Goal: Task Accomplishment & Management: Manage account settings

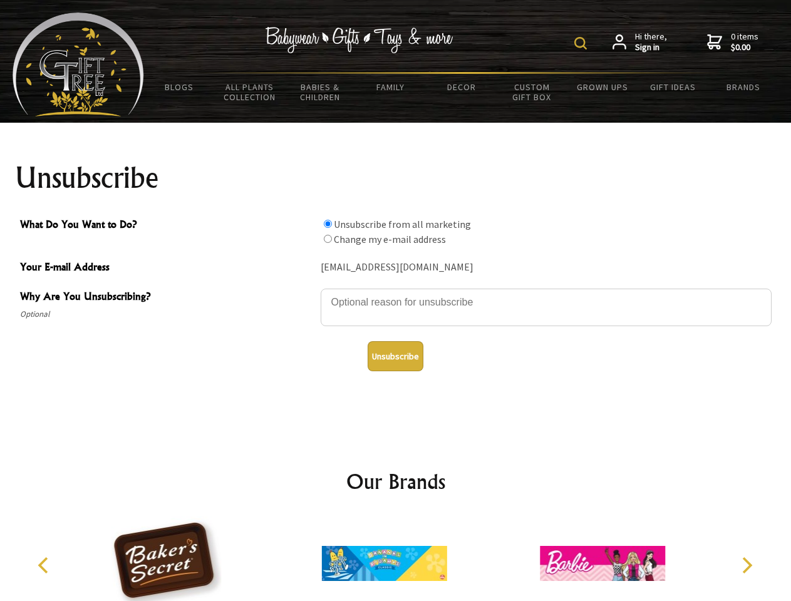
click at [583, 43] on img at bounding box center [580, 43] width 13 height 13
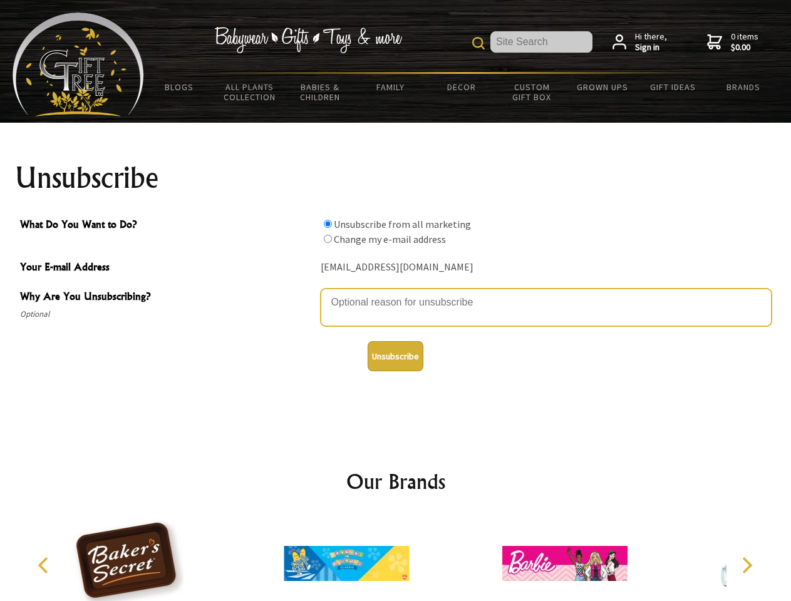
click at [396, 293] on textarea "Why Are You Unsubscribing?" at bounding box center [546, 308] width 451 height 38
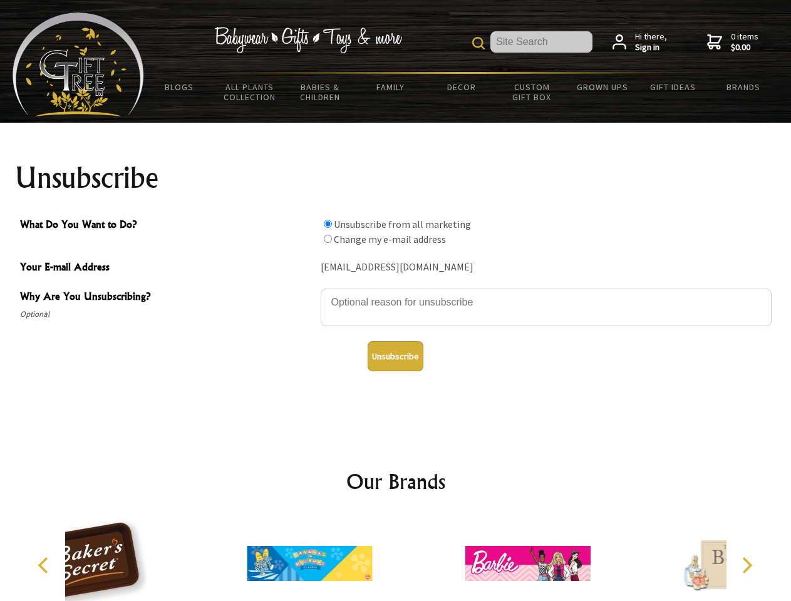
click at [328, 224] on input "What Do You Want to Do?" at bounding box center [328, 224] width 8 height 8
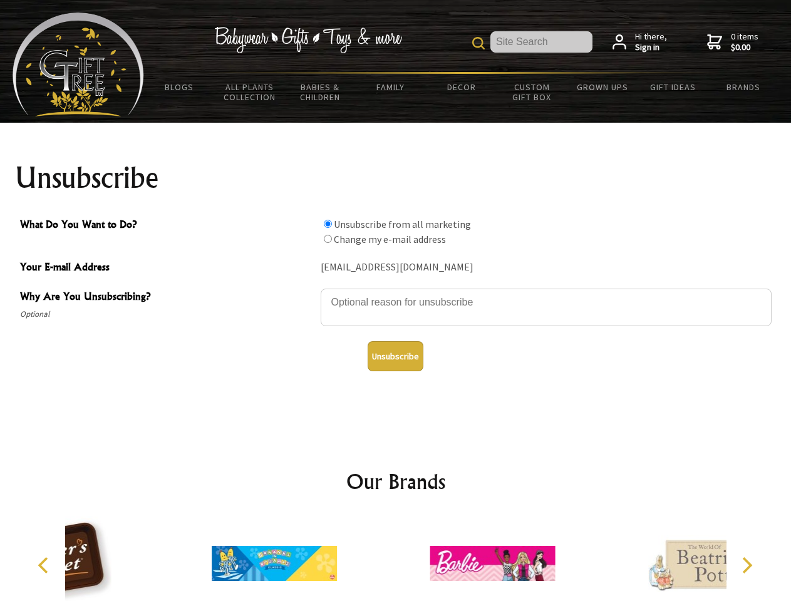
click at [328, 239] on input "What Do You Want to Do?" at bounding box center [328, 239] width 8 height 8
radio input "true"
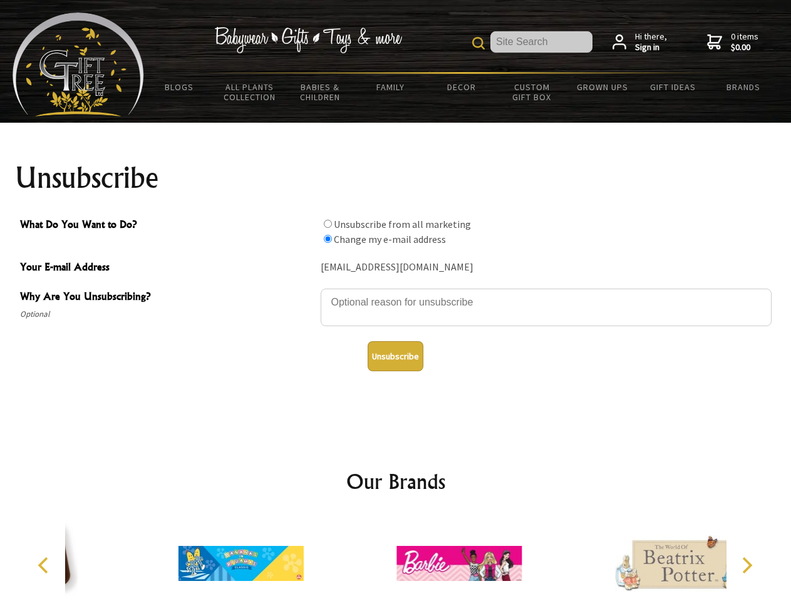
click at [395, 356] on button "Unsubscribe" at bounding box center [396, 356] width 56 height 30
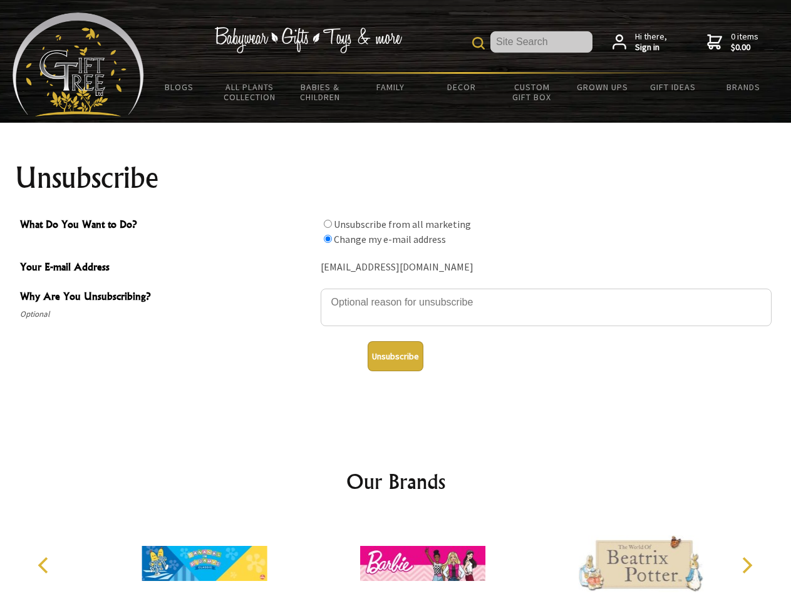
click at [45, 566] on icon "Previous" at bounding box center [44, 565] width 16 height 16
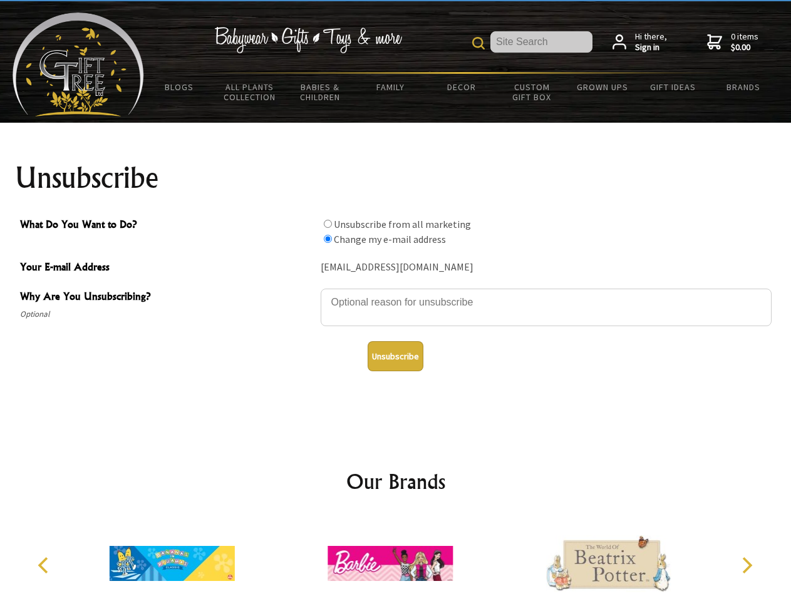
click at [747, 566] on icon "Next" at bounding box center [746, 565] width 16 height 16
